Goal: Transaction & Acquisition: Subscribe to service/newsletter

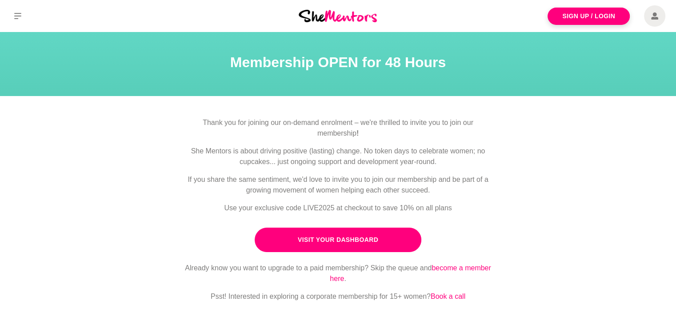
scroll to position [37, 0]
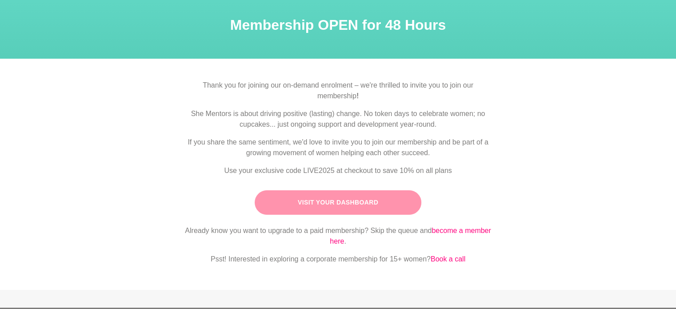
click at [375, 208] on link "Visit Your Dashboard" at bounding box center [338, 202] width 167 height 24
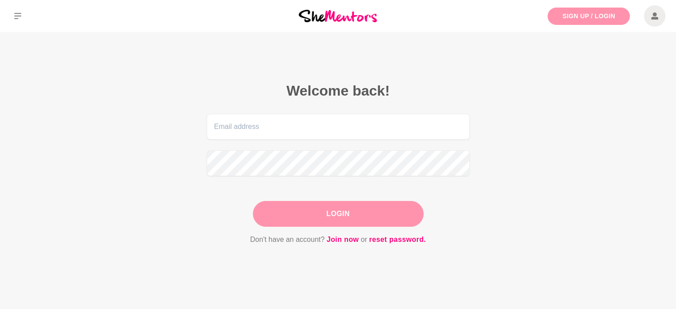
click at [562, 12] on link "Sign Up / Login" at bounding box center [588, 16] width 82 height 17
click at [581, 16] on link "Sign Up / Login" at bounding box center [588, 16] width 82 height 17
click at [338, 240] on link "Join now" at bounding box center [343, 240] width 32 height 12
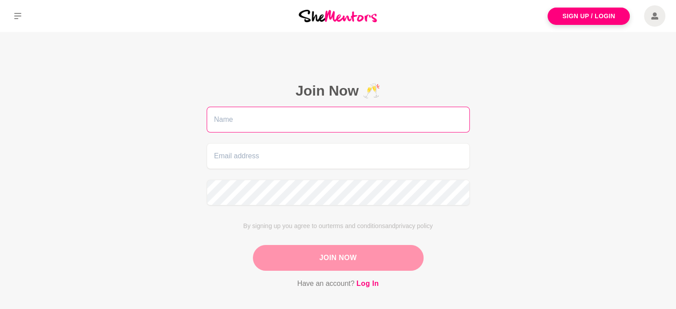
click at [238, 118] on input "text" at bounding box center [338, 120] width 263 height 26
type input "[PERSON_NAME]"
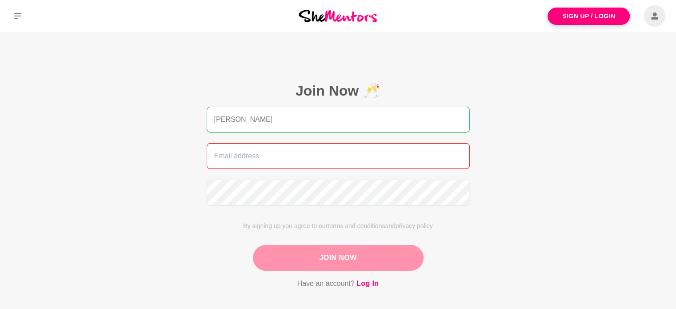
click at [251, 156] on input "email" at bounding box center [338, 156] width 263 height 26
type input "[EMAIL_ADDRESS][DOMAIN_NAME]"
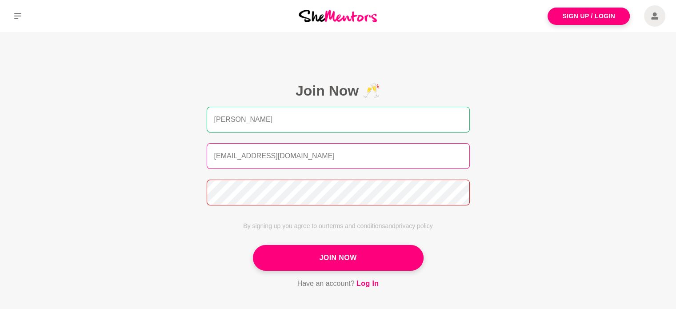
click at [253, 245] on button "Join Now" at bounding box center [338, 258] width 171 height 26
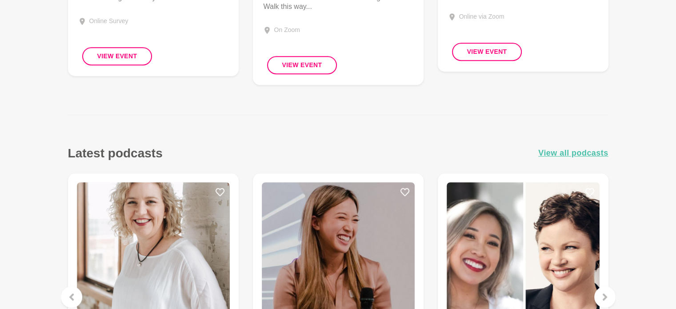
scroll to position [723, 0]
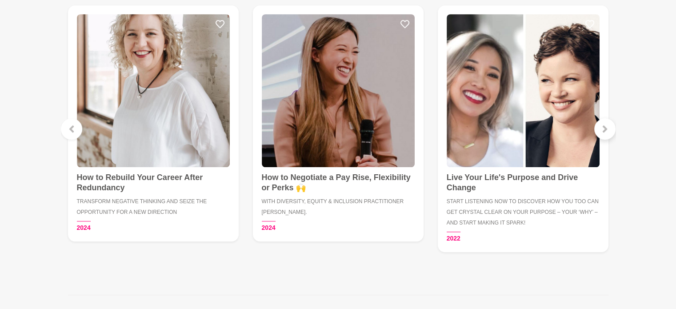
click at [605, 128] on icon at bounding box center [604, 128] width 4 height 7
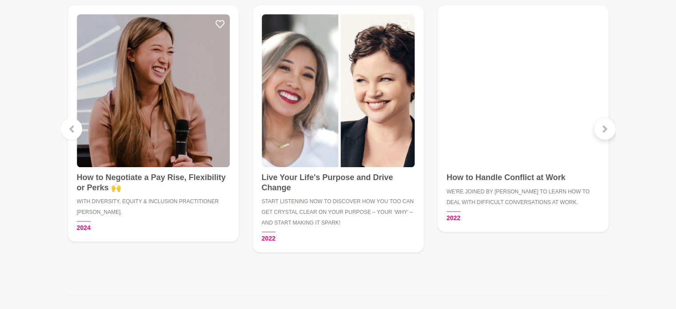
click at [605, 128] on icon at bounding box center [604, 128] width 4 height 7
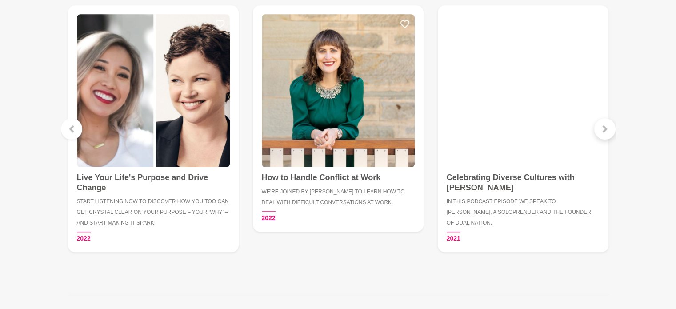
click at [605, 128] on icon at bounding box center [604, 128] width 4 height 7
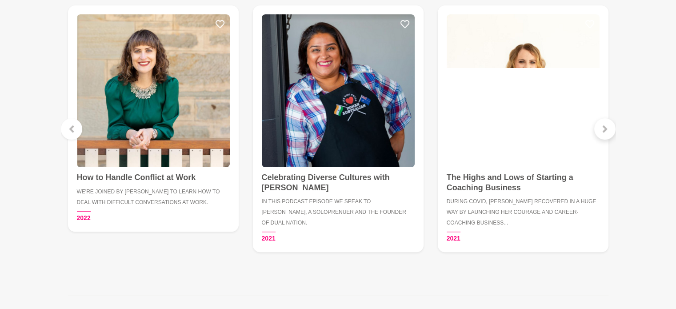
click at [605, 128] on icon at bounding box center [604, 128] width 4 height 7
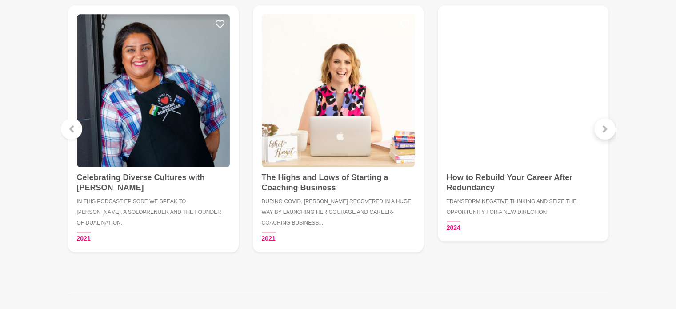
click at [605, 128] on icon at bounding box center [604, 128] width 4 height 7
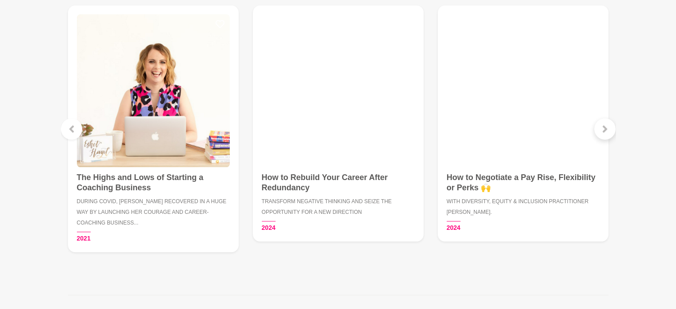
click at [605, 128] on icon at bounding box center [604, 128] width 4 height 7
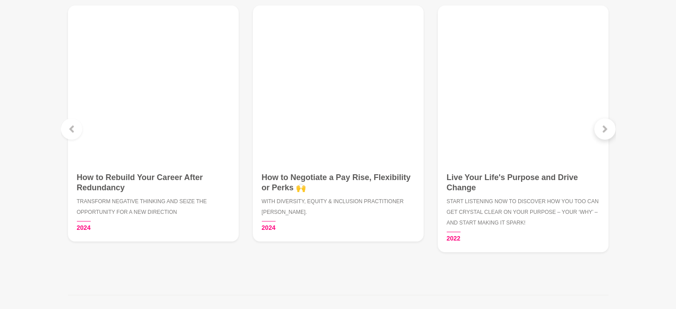
click at [605, 128] on icon at bounding box center [604, 128] width 4 height 7
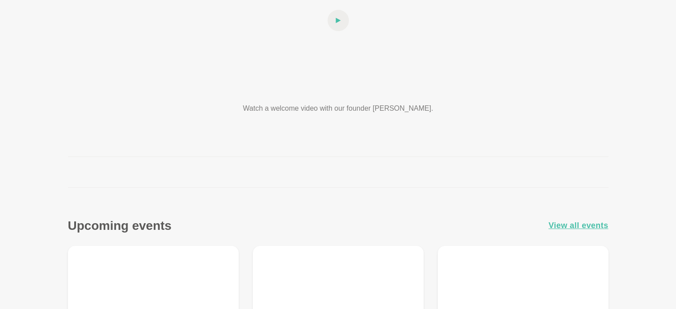
scroll to position [0, 0]
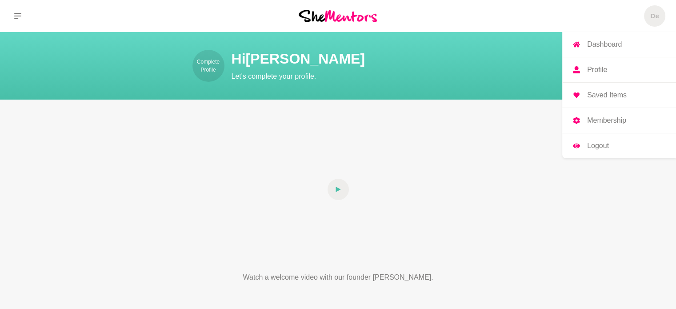
click at [613, 117] on p "Membership" at bounding box center [606, 120] width 39 height 7
